Goal: Task Accomplishment & Management: Use online tool/utility

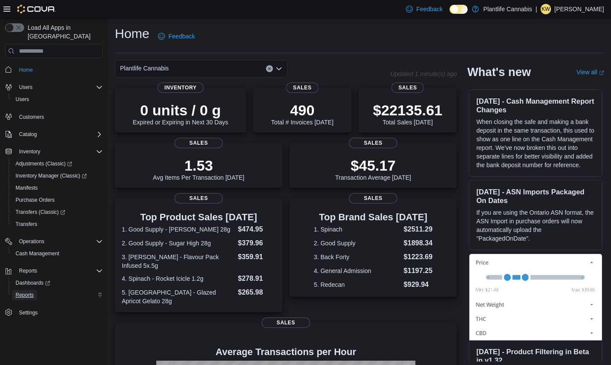
click at [24, 291] on span "Reports" at bounding box center [25, 294] width 18 height 7
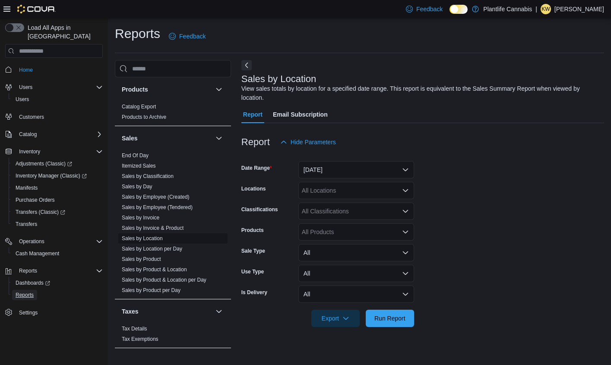
scroll to position [461, 0]
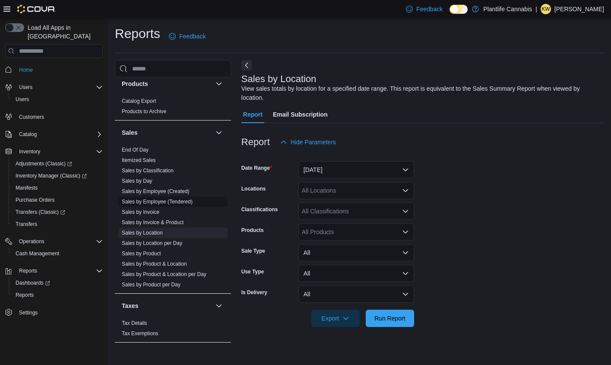
click at [161, 202] on link "Sales by Employee (Tendered)" at bounding box center [157, 202] width 71 height 6
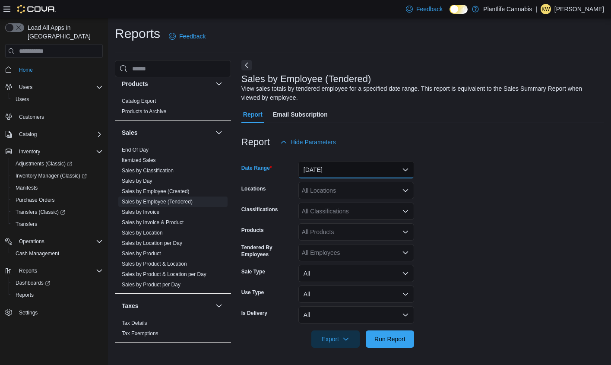
click at [326, 173] on button "Yesterday" at bounding box center [356, 169] width 116 height 17
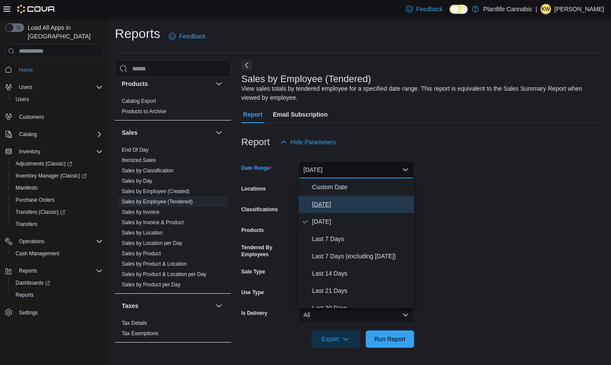
click at [328, 195] on button "Today" at bounding box center [356, 203] width 116 height 17
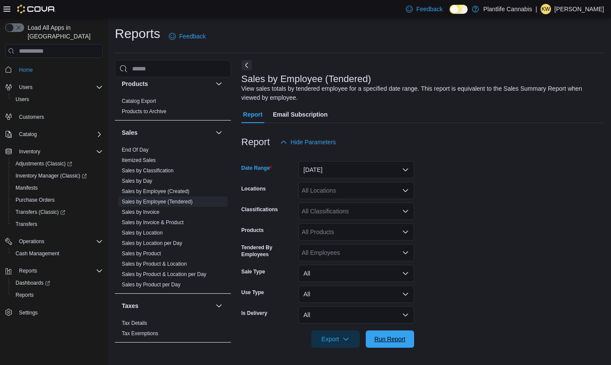
drag, startPoint x: 396, startPoint y: 342, endPoint x: 422, endPoint y: 321, distance: 33.2
click at [396, 342] on span "Run Report" at bounding box center [389, 338] width 31 height 9
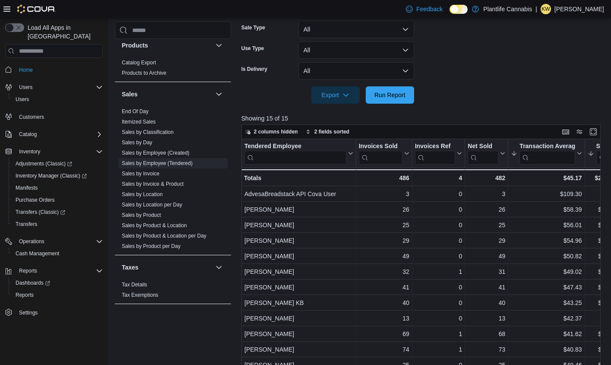
scroll to position [249, 0]
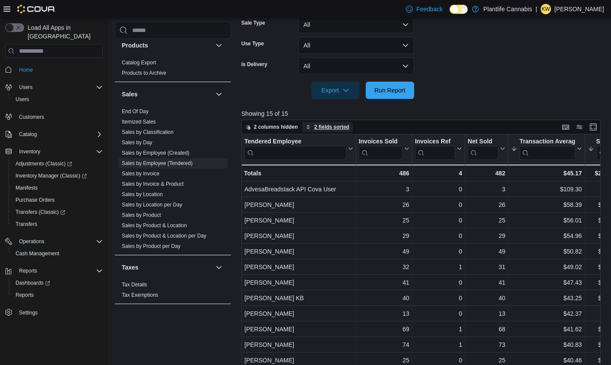
click at [337, 126] on span "2 fields sorted" at bounding box center [331, 126] width 35 height 7
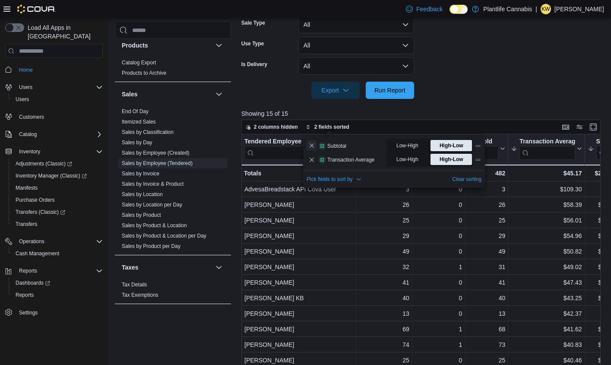
click at [312, 142] on button "Remove Subtotal from data grid sort" at bounding box center [311, 145] width 10 height 10
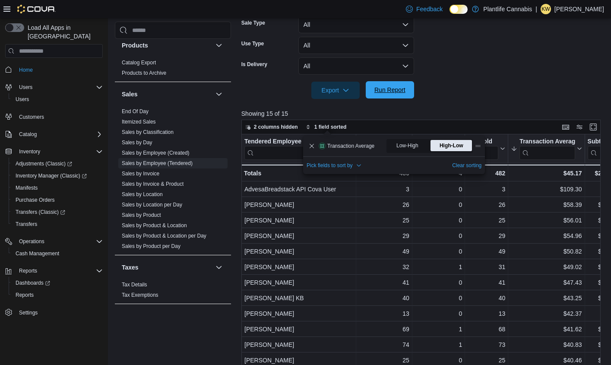
click at [393, 91] on span "Run Report" at bounding box center [389, 89] width 31 height 9
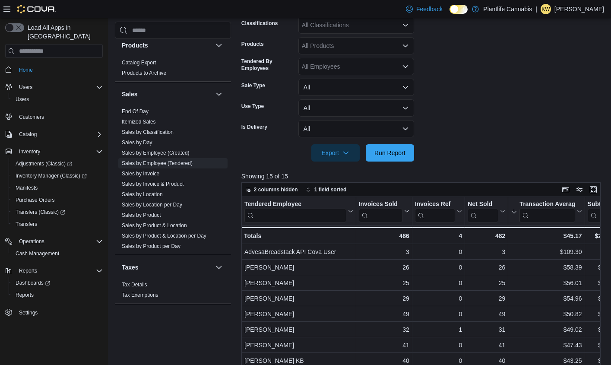
scroll to position [153, 0]
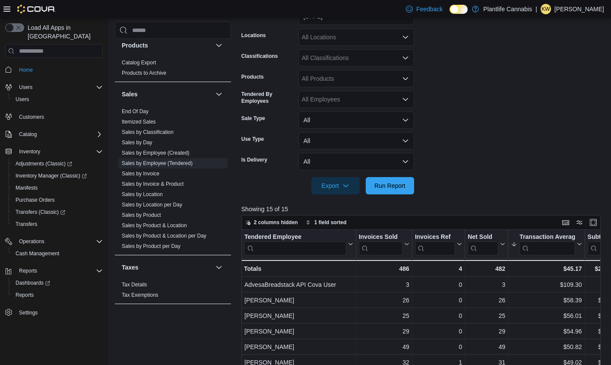
click at [339, 46] on form "Date Range Today Locations All Locations Classifications All Classifications Pr…" at bounding box center [422, 95] width 362 height 197
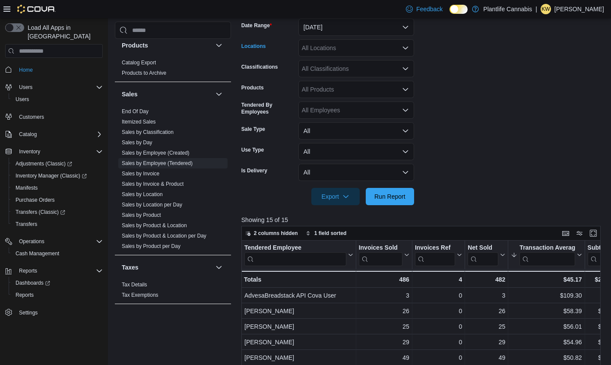
click at [339, 41] on div "All Locations" at bounding box center [356, 47] width 116 height 17
type input "***"
click at [347, 59] on span "Edmonton - Sunwapta" at bounding box center [351, 62] width 60 height 9
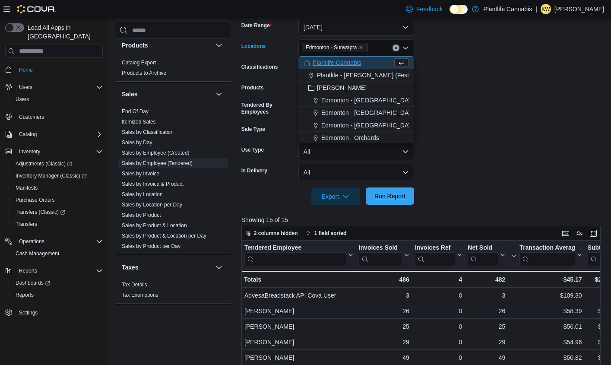
click at [369, 194] on button "Run Report" at bounding box center [390, 195] width 48 height 17
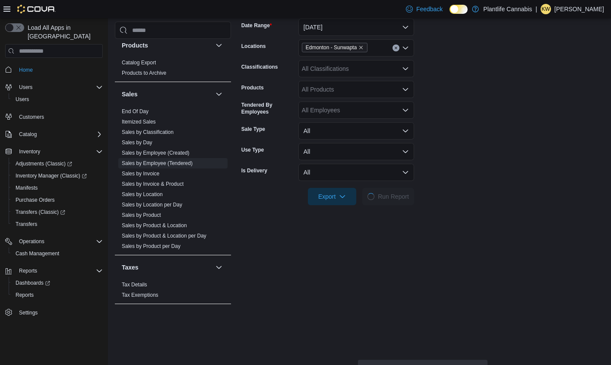
scroll to position [145, 0]
click at [439, 172] on form "Date Range Today Locations Edmonton - Sunwapta Classifications All Classificati…" at bounding box center [422, 105] width 362 height 197
